Goal: Transaction & Acquisition: Purchase product/service

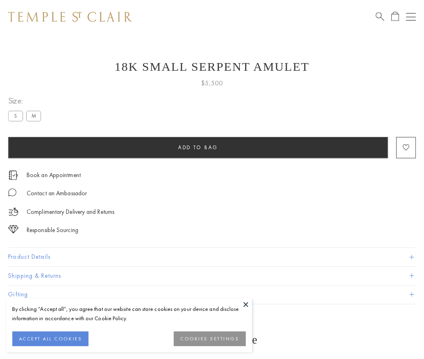
scroll to position [32, 0]
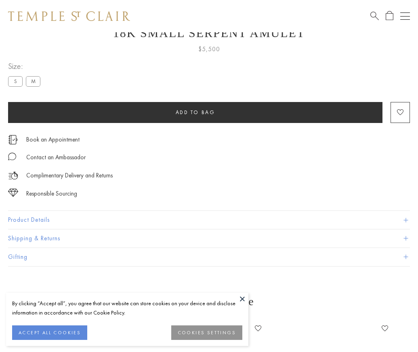
click at [195, 112] on span "Add to bag" at bounding box center [196, 112] width 40 height 7
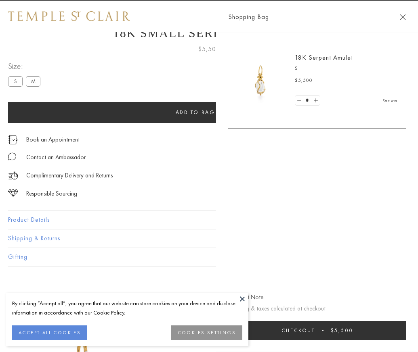
click at [406, 337] on button "Checkout $5,500" at bounding box center [317, 330] width 178 height 19
